Goal: Information Seeking & Learning: Learn about a topic

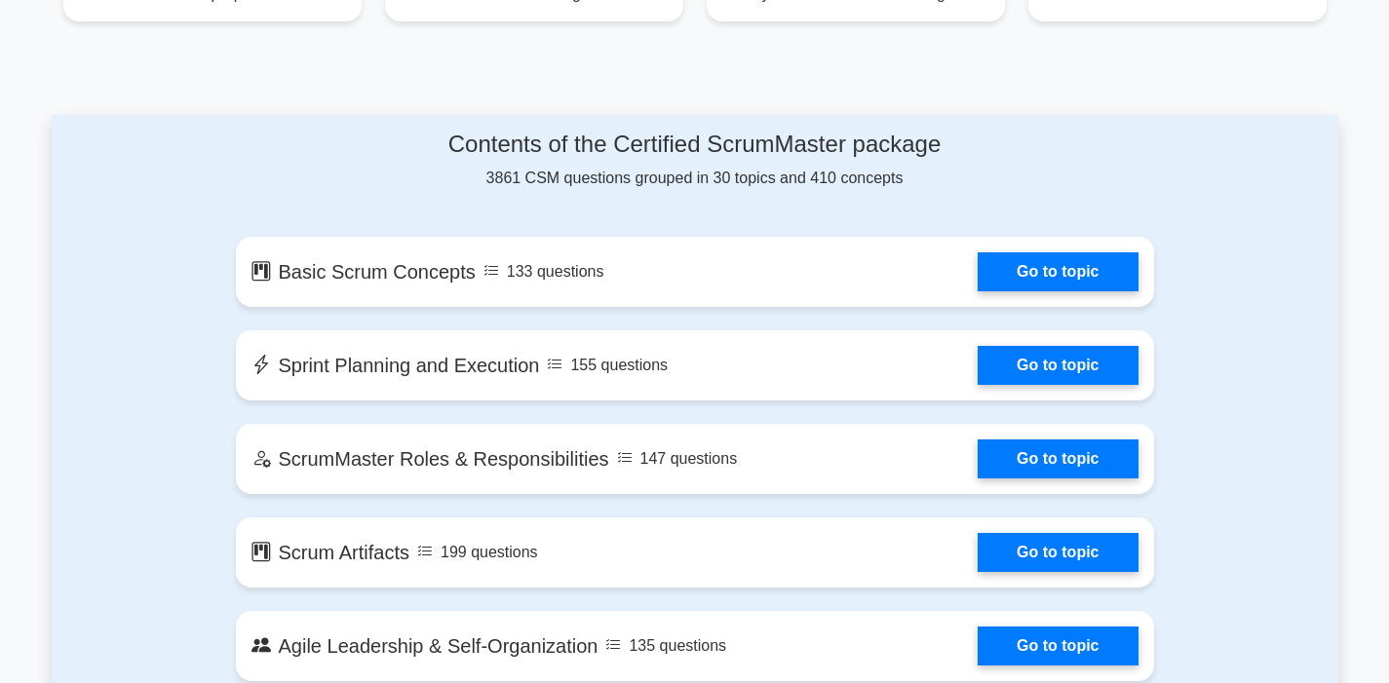
scroll to position [921, 0]
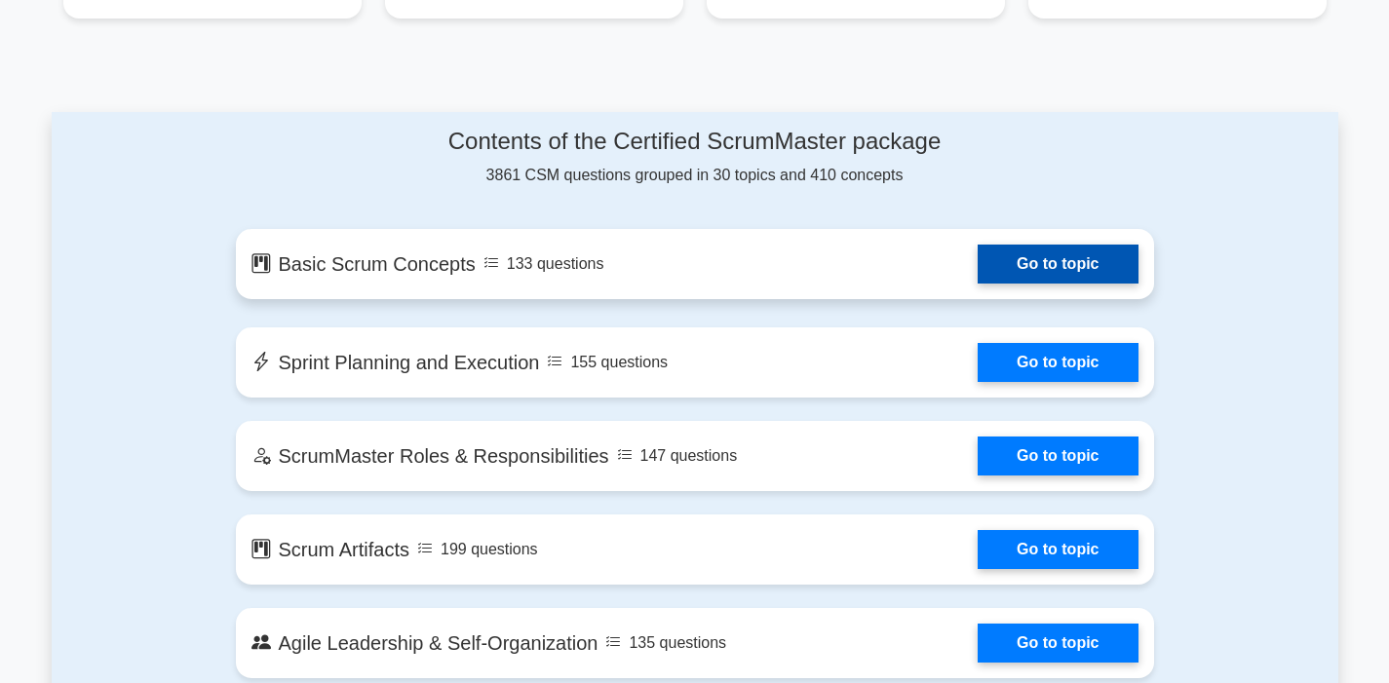
click at [1067, 272] on link "Go to topic" at bounding box center [1057, 264] width 160 height 39
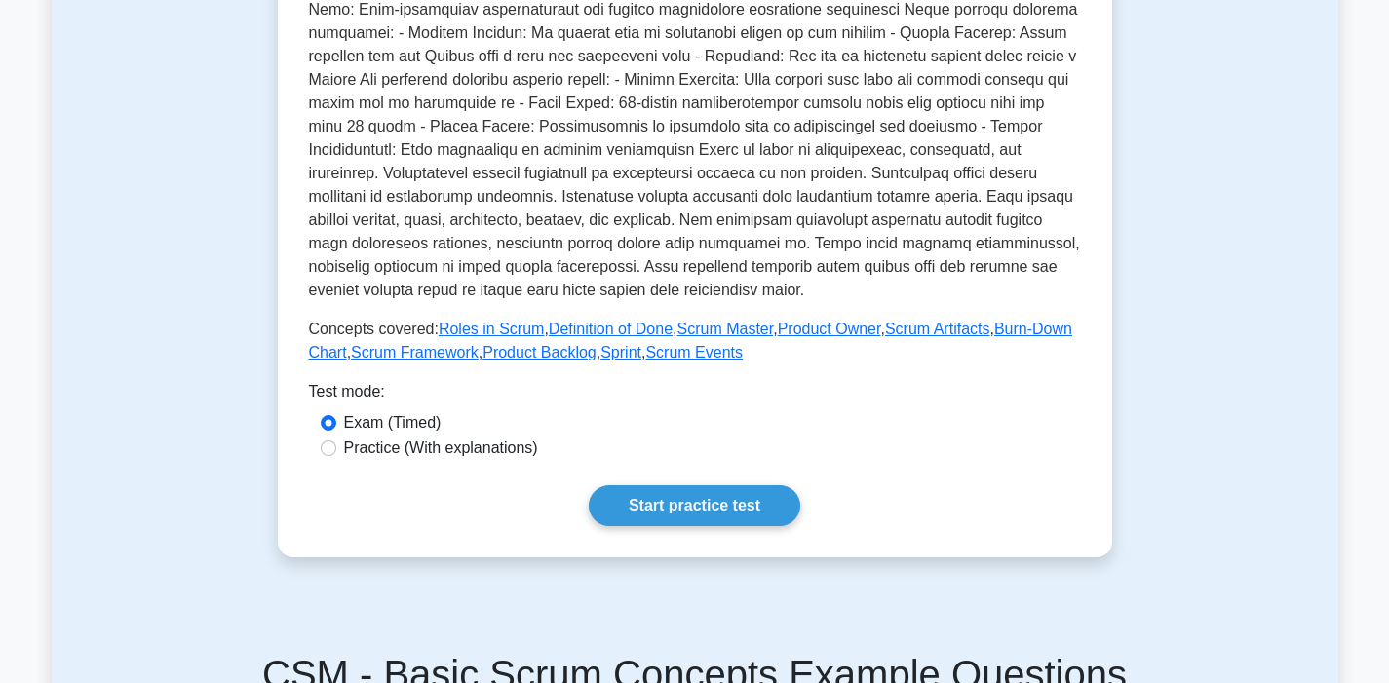
scroll to position [521, 0]
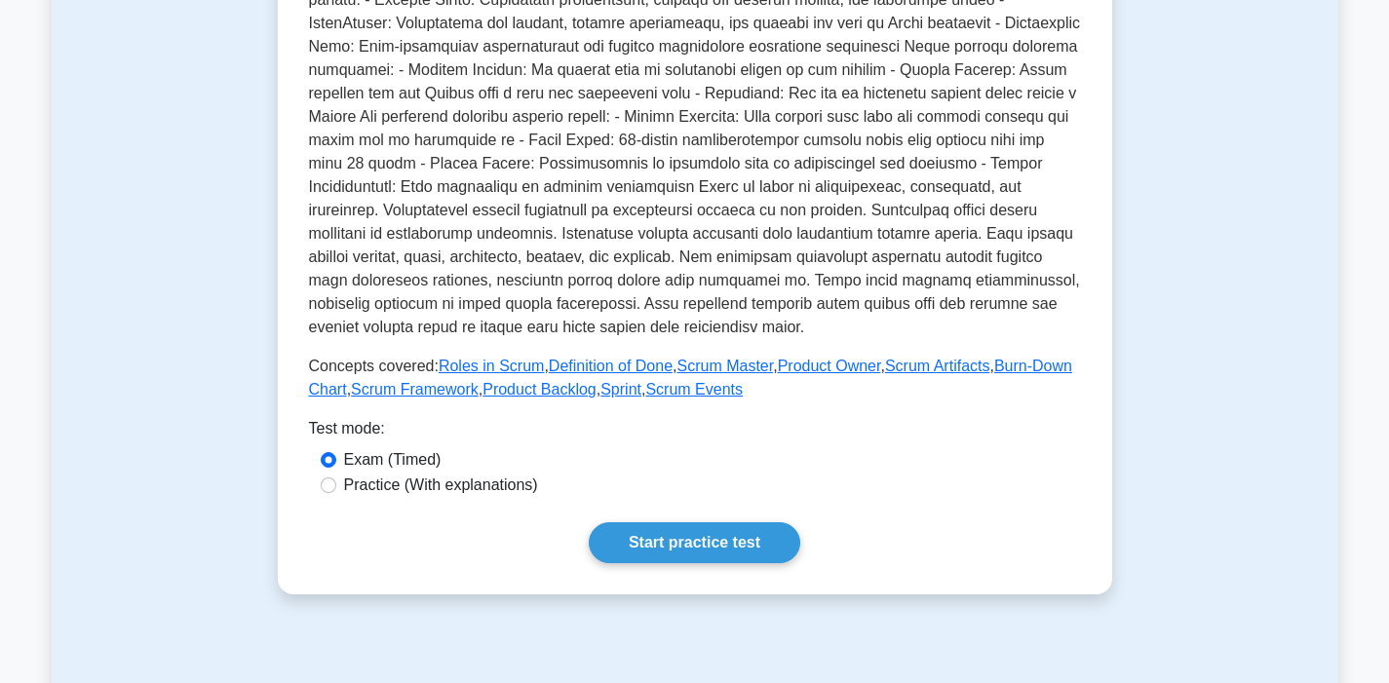
click at [492, 479] on label "Practice (With explanations)" at bounding box center [441, 485] width 194 height 23
click at [336, 479] on input "Practice (With explanations)" at bounding box center [329, 486] width 16 height 16
radio input "true"
click at [674, 552] on link "Start practice test" at bounding box center [694, 542] width 211 height 41
